Goal: Obtain resource: Download file/media

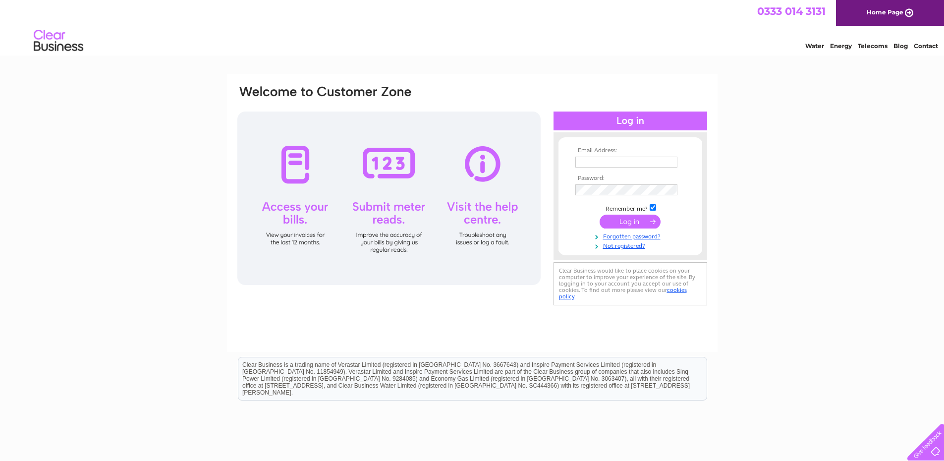
type input "[EMAIL_ADDRESS][DOMAIN_NAME]"
click at [621, 220] on input "submit" at bounding box center [629, 221] width 61 height 14
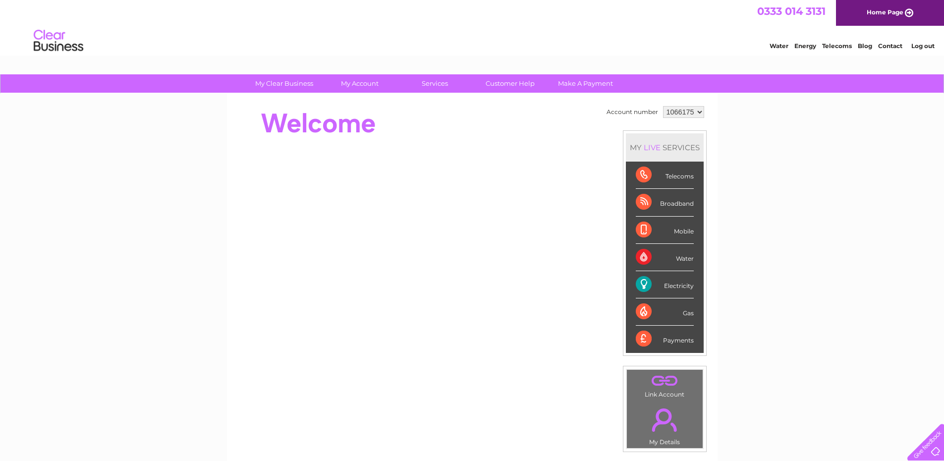
click at [699, 112] on select "1066175 1071925 1071930" at bounding box center [683, 112] width 41 height 12
select select "1071930"
click at [663, 106] on select "1066175 1071925 1071930" at bounding box center [683, 112] width 41 height 12
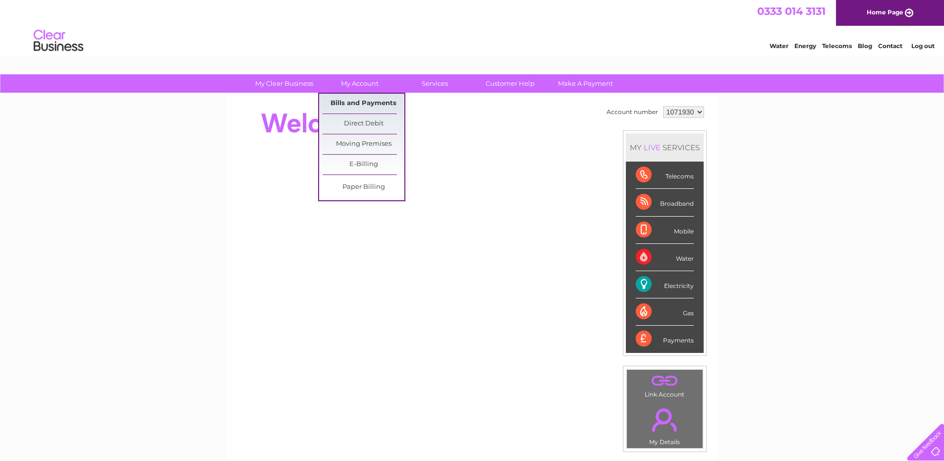
click at [351, 101] on link "Bills and Payments" at bounding box center [363, 104] width 82 height 20
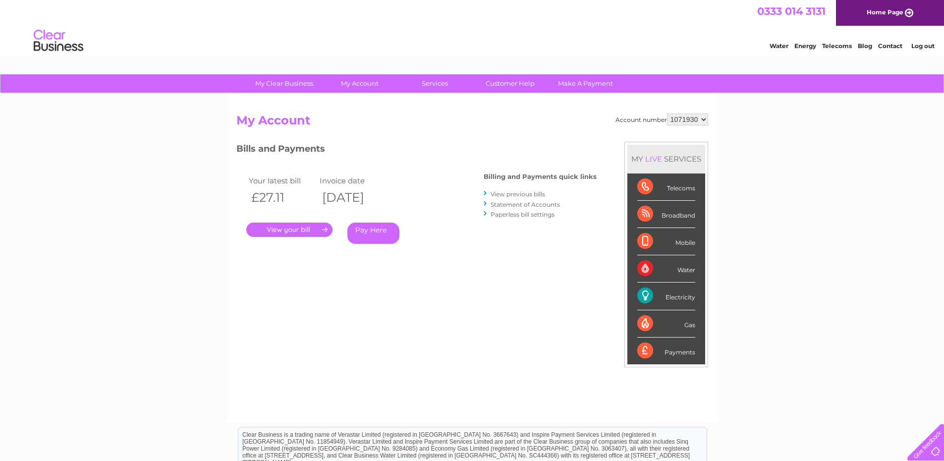
click at [498, 193] on link "View previous bills" at bounding box center [517, 193] width 54 height 7
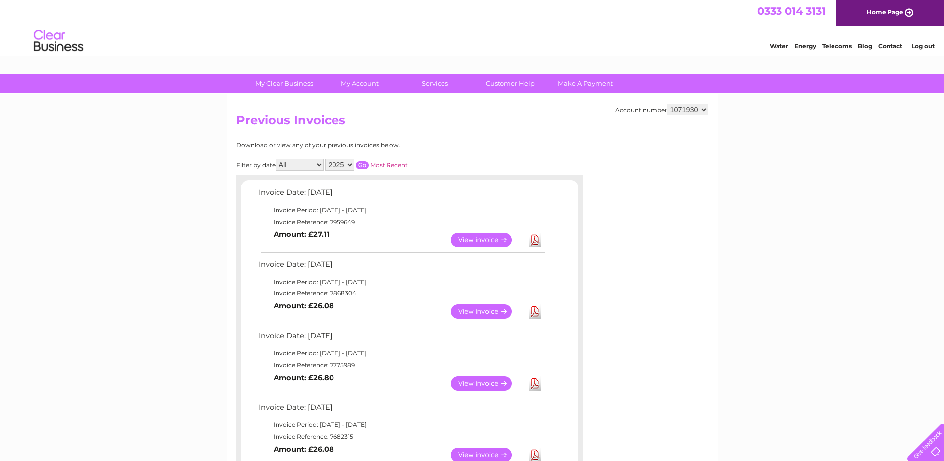
click at [533, 242] on link "Download" at bounding box center [535, 240] width 12 height 14
click at [532, 308] on link "Download" at bounding box center [535, 311] width 12 height 14
